Goal: Transaction & Acquisition: Purchase product/service

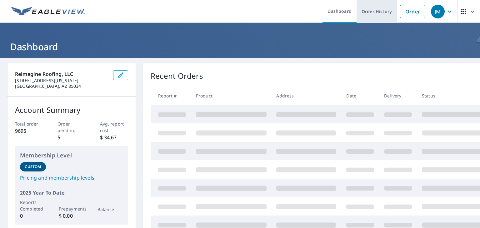
click at [367, 14] on link "Order History" at bounding box center [376, 11] width 40 height 23
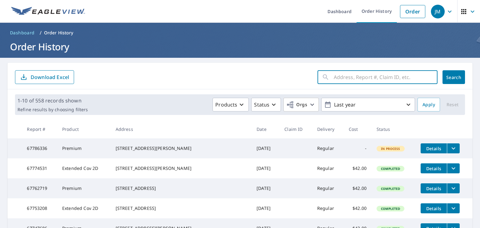
click at [350, 82] on input "text" at bounding box center [386, 76] width 104 height 17
paste input "[STREET_ADDRESS][PERSON_NAME][PERSON_NAME]"
drag, startPoint x: 338, startPoint y: 78, endPoint x: 467, endPoint y: 71, distance: 128.9
click at [467, 71] on div "[STREET_ADDRESS][PERSON_NAME][PERSON_NAME] ​ Search Download Excel" at bounding box center [239, 76] width 465 height 27
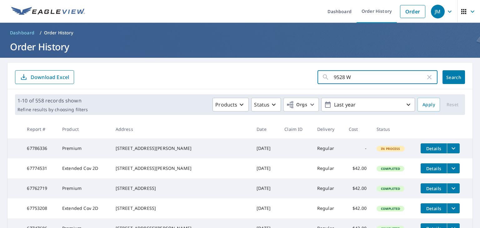
scroll to position [0, 0]
type input "9528 W"
click button "Search" at bounding box center [453, 77] width 22 height 14
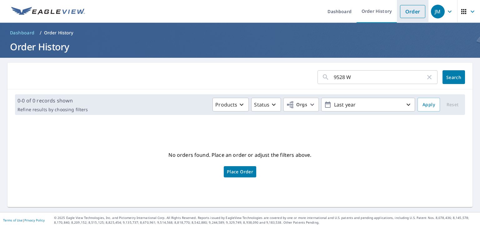
click at [408, 12] on link "Order" at bounding box center [412, 11] width 25 height 13
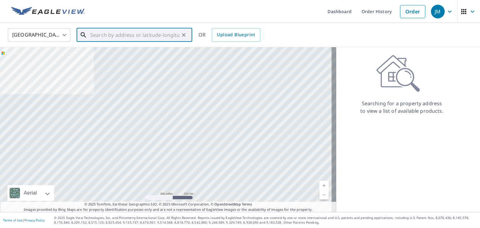
click at [133, 34] on input "text" at bounding box center [134, 34] width 89 height 17
paste input "[STREET_ADDRESS][PERSON_NAME][PERSON_NAME]"
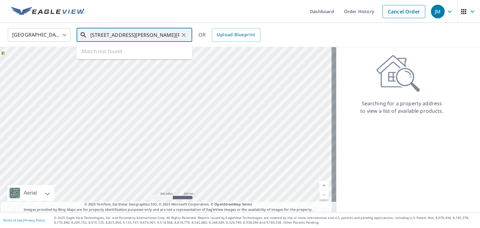
scroll to position [0, 12]
click at [120, 55] on span "[STREET_ADDRESS][PERSON_NAME]" at bounding box center [138, 52] width 98 height 7
type input "[STREET_ADDRESS][PERSON_NAME][PERSON_NAME]"
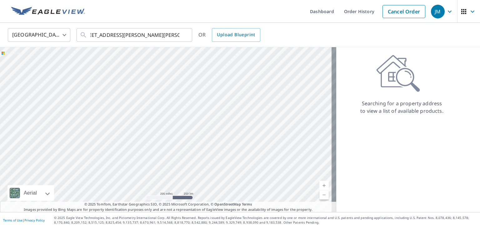
scroll to position [0, 0]
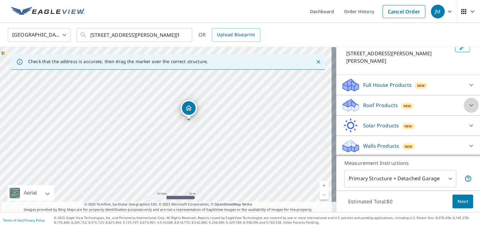
click at [467, 103] on icon at bounding box center [470, 105] width 7 height 7
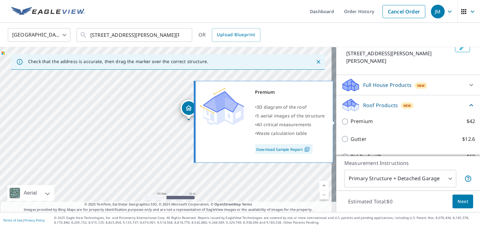
click at [419, 120] on label "Premium $42" at bounding box center [413, 121] width 124 height 8
click at [351, 120] on input "Premium $42" at bounding box center [345, 121] width 9 height 7
checkbox input "true"
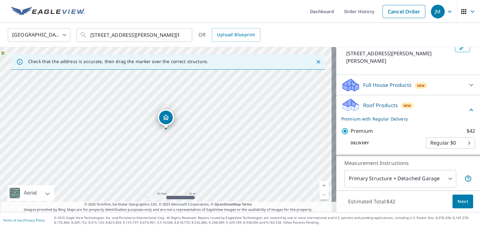
click at [464, 200] on button "Next" at bounding box center [462, 202] width 21 height 14
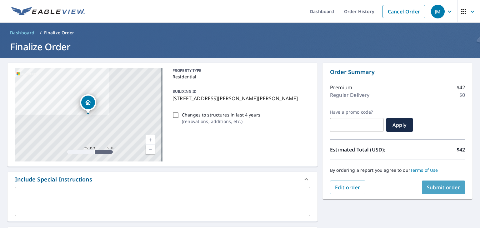
click at [445, 190] on span "Submit order" at bounding box center [443, 187] width 33 height 7
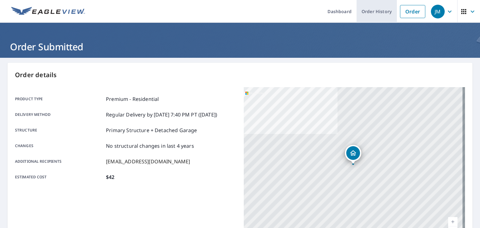
click at [364, 8] on link "Order History" at bounding box center [376, 11] width 40 height 23
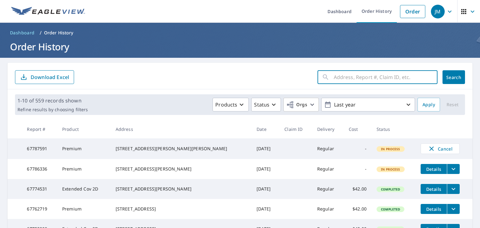
click at [349, 72] on input "text" at bounding box center [386, 76] width 104 height 17
paste input "[STREET_ADDRESS][PERSON_NAME]"
drag, startPoint x: 341, startPoint y: 77, endPoint x: 469, endPoint y: 67, distance: 127.9
click at [469, 67] on main "[STREET_ADDRESS] ​ Search Download Excel 1-10 of 559 records shown Refine resul…" at bounding box center [240, 213] width 480 height 310
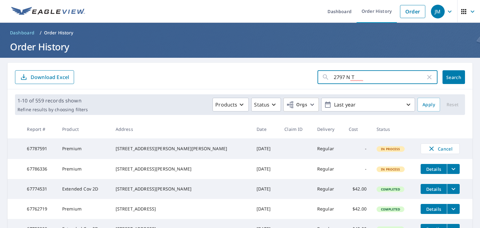
scroll to position [0, 0]
type input "2797 N"
click button "Search" at bounding box center [453, 77] width 22 height 14
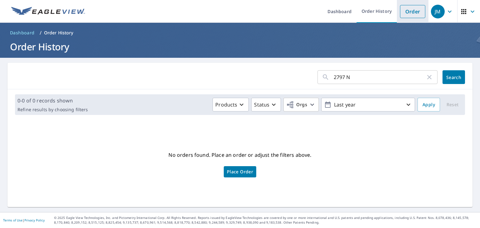
click at [406, 13] on link "Order" at bounding box center [412, 11] width 25 height 13
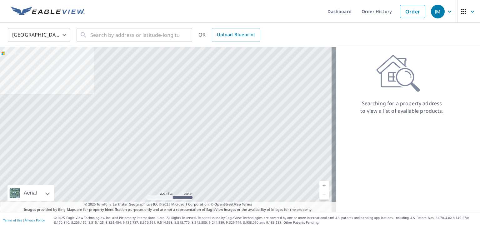
click at [149, 44] on div "United States [GEOGRAPHIC_DATA] ​ ​ OR Upload Blueprint" at bounding box center [240, 35] width 480 height 24
click at [151, 37] on input "text" at bounding box center [134, 34] width 89 height 17
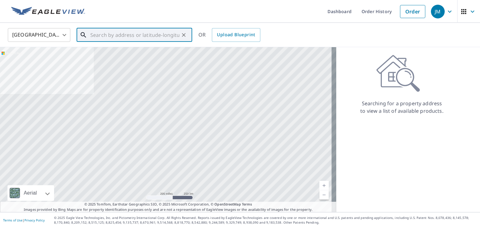
paste input "[STREET_ADDRESS][PERSON_NAME]"
type input "[STREET_ADDRESS][PERSON_NAME]"
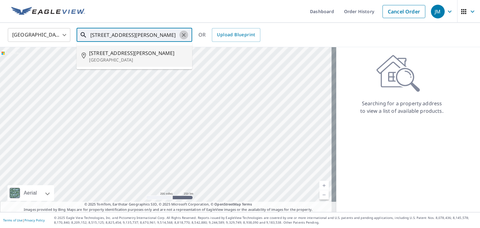
click at [181, 35] on icon "Clear" at bounding box center [184, 35] width 6 height 6
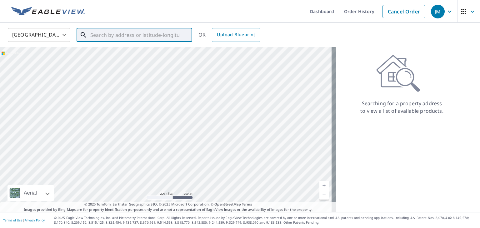
click at [163, 34] on input "text" at bounding box center [134, 34] width 89 height 17
paste input "[STREET_ADDRESS][PERSON_NAME]"
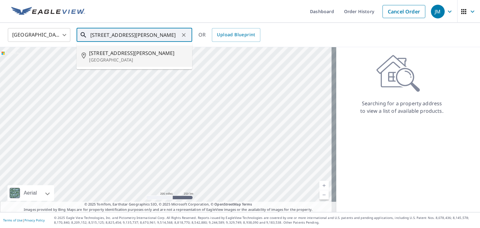
click at [114, 59] on p "[GEOGRAPHIC_DATA]" at bounding box center [138, 60] width 98 height 6
type input "[STREET_ADDRESS]"
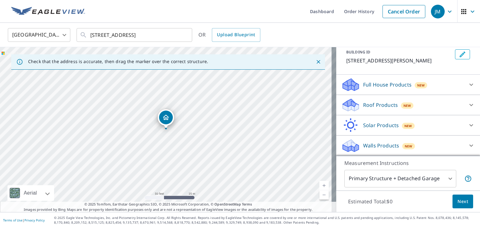
scroll to position [37, 0]
click at [467, 105] on icon at bounding box center [470, 105] width 7 height 7
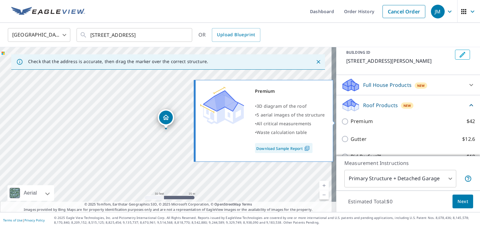
click at [360, 123] on p "Premium" at bounding box center [362, 121] width 22 height 8
click at [351, 123] on input "Premium $42" at bounding box center [345, 121] width 9 height 7
checkbox input "true"
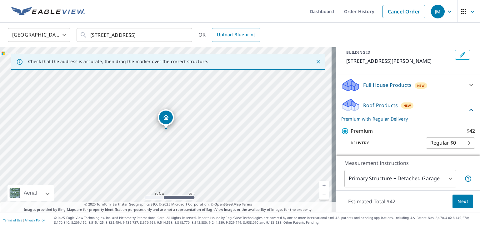
click at [452, 200] on button "Next" at bounding box center [462, 202] width 21 height 14
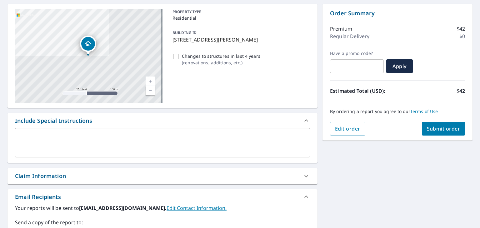
scroll to position [62, 0]
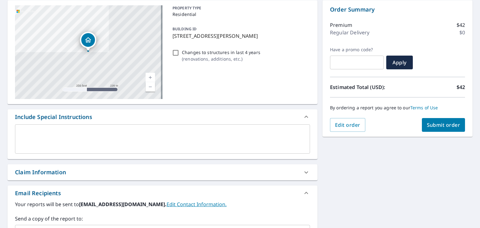
click at [445, 126] on span "Submit order" at bounding box center [443, 125] width 33 height 7
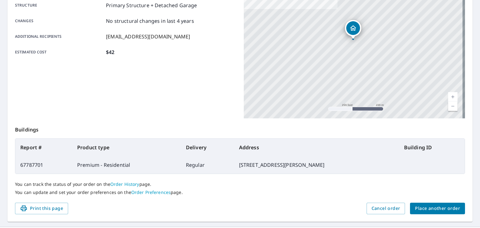
scroll to position [139, 0]
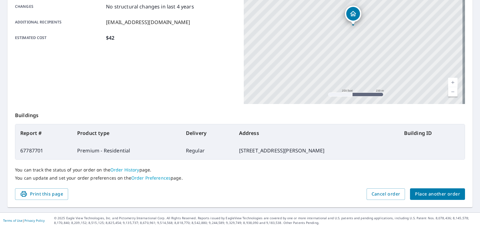
click at [287, 189] on div "Print this page Cancel order Place another order" at bounding box center [240, 194] width 450 height 12
